Goal: Information Seeking & Learning: Learn about a topic

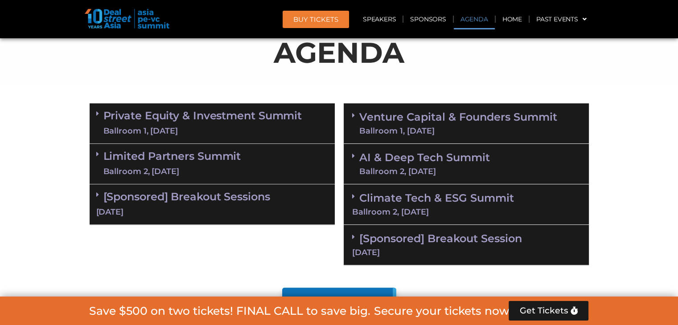
scroll to position [535, 0]
click at [403, 123] on link "Venture Capital & Founders​ Summit Ballroom 1, [DATE]" at bounding box center [458, 123] width 198 height 23
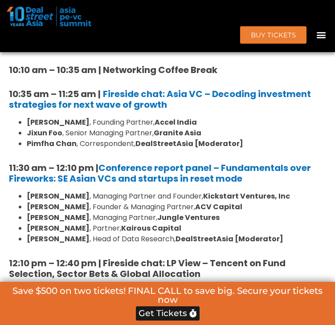
scroll to position [891, 0]
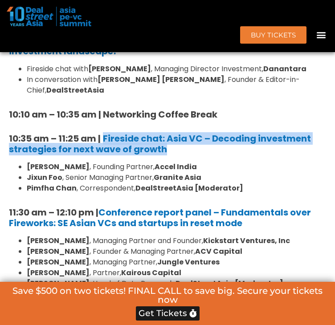
drag, startPoint x: 172, startPoint y: 197, endPoint x: 105, endPoint y: 182, distance: 68.5
click at [105, 155] on h5 "10:35 am – 11:25 am | Fireside chat: Asia VC – Decoding investment strategies f…" at bounding box center [167, 143] width 317 height 21
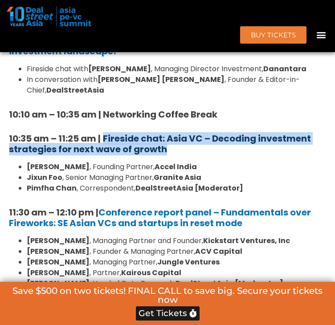
copy b "Fireside chat: Asia VC – Decoding investment strategies for next wave of growth"
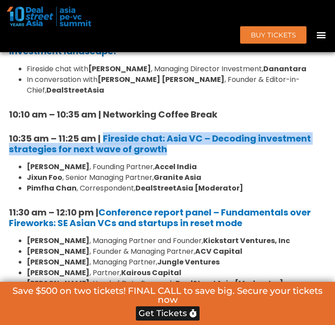
drag, startPoint x: 28, startPoint y: 216, endPoint x: 98, endPoint y: 217, distance: 70.4
click at [98, 194] on ul "[PERSON_NAME] , Founding Partner, Accel India [PERSON_NAME] , Senior Managing P…" at bounding box center [167, 178] width 317 height 32
copy strong "[PERSON_NAME]"
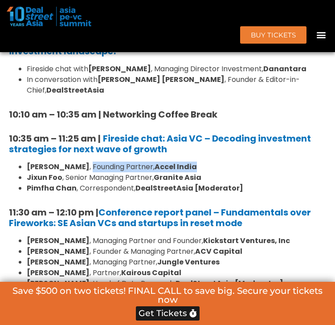
drag, startPoint x: 103, startPoint y: 214, endPoint x: 216, endPoint y: 213, distance: 113.2
click at [216, 173] on li "[PERSON_NAME] , Founding Partner, Accel India" at bounding box center [177, 167] width 300 height 11
copy li "Founding Partner, Accel India"
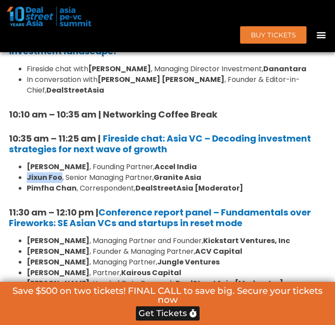
drag, startPoint x: 27, startPoint y: 225, endPoint x: 62, endPoint y: 221, distance: 35.1
click at [62, 194] on ul "[PERSON_NAME] , Founding Partner, Accel India [PERSON_NAME] , Senior Managing P…" at bounding box center [167, 178] width 317 height 32
copy strong "Jixun Foo"
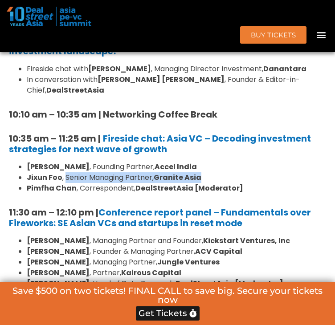
drag, startPoint x: 68, startPoint y: 227, endPoint x: 216, endPoint y: 223, distance: 148.1
click at [216, 183] on li "[PERSON_NAME] , Senior Managing Partner, Granite Asia" at bounding box center [177, 178] width 300 height 11
copy li "Senior Managing Partner, Granite Asia"
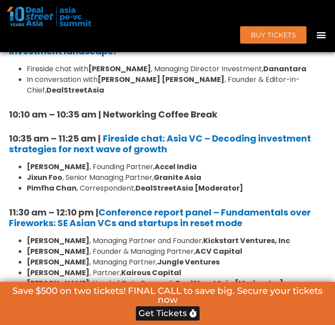
click at [27, 194] on ul "[PERSON_NAME] , Founding Partner, Accel India [PERSON_NAME] , Senior Managing P…" at bounding box center [167, 178] width 317 height 32
drag, startPoint x: 29, startPoint y: 238, endPoint x: 75, endPoint y: 230, distance: 46.5
click at [75, 193] on strong "Pimfha Chan" at bounding box center [52, 188] width 50 height 10
copy strong "Pimfha Chan"
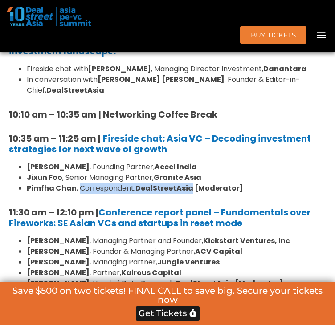
drag, startPoint x: 80, startPoint y: 238, endPoint x: 191, endPoint y: 234, distance: 110.6
click at [191, 194] on li "[PERSON_NAME] , Correspondent, DealStreetAsia [Moderator]" at bounding box center [177, 188] width 300 height 11
copy li "Correspondent, DealStreetAsia"
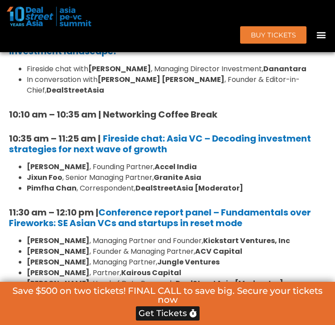
click at [77, 74] on li "Fireside chat with [PERSON_NAME] , Managing Director Investment, Danantara" at bounding box center [177, 69] width 300 height 11
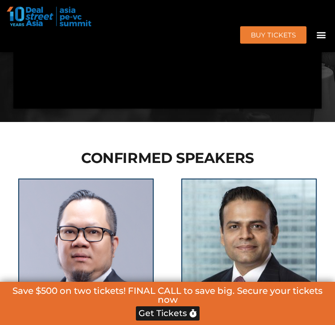
drag, startPoint x: 328, startPoint y: 109, endPoint x: 277, endPoint y: 112, distance: 51.3
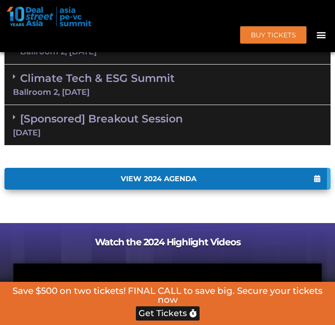
scroll to position [1800, 0]
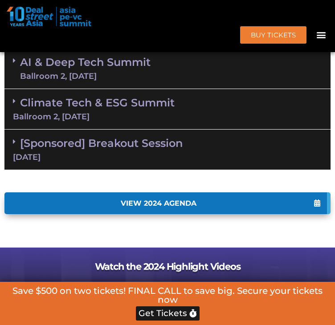
click at [103, 80] on div "Ballroom 2, [DATE]" at bounding box center [85, 76] width 131 height 8
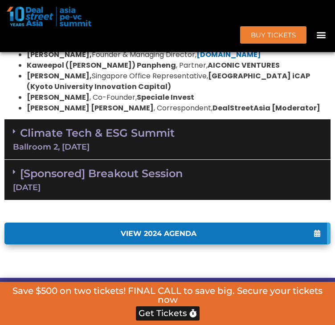
scroll to position [1979, 0]
